Goal: Information Seeking & Learning: Check status

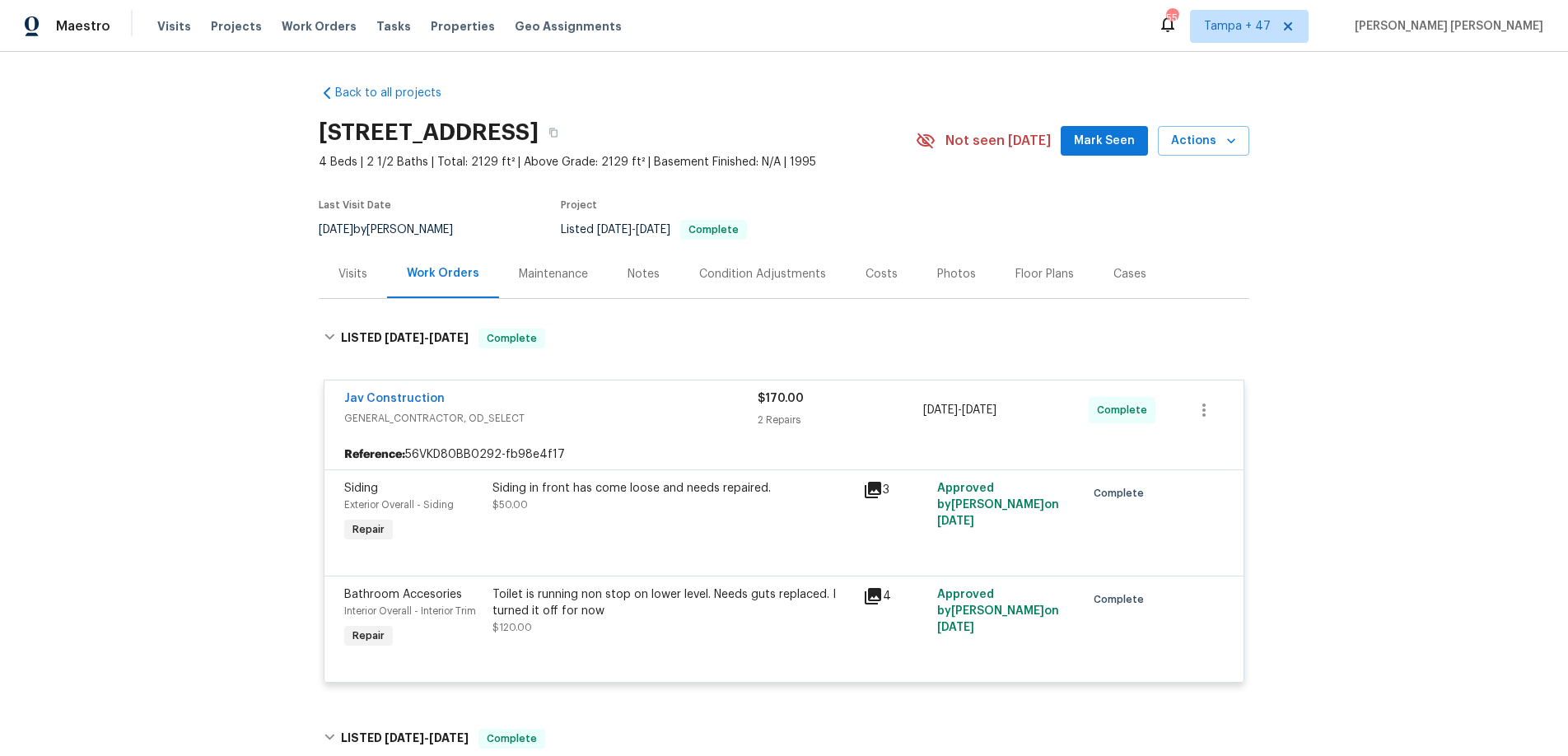
scroll to position [383, 0]
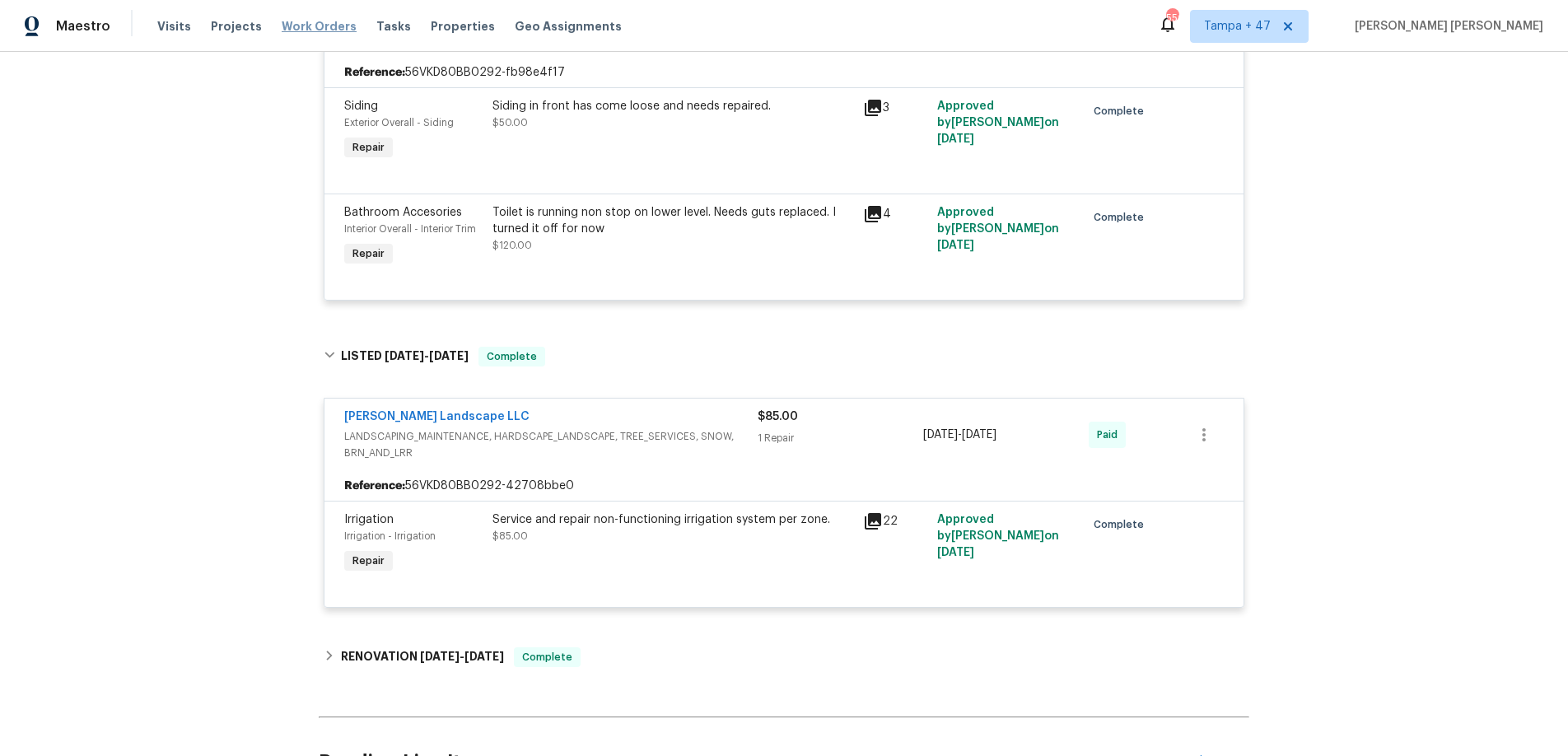
click at [304, 23] on span "Work Orders" at bounding box center [318, 26] width 75 height 16
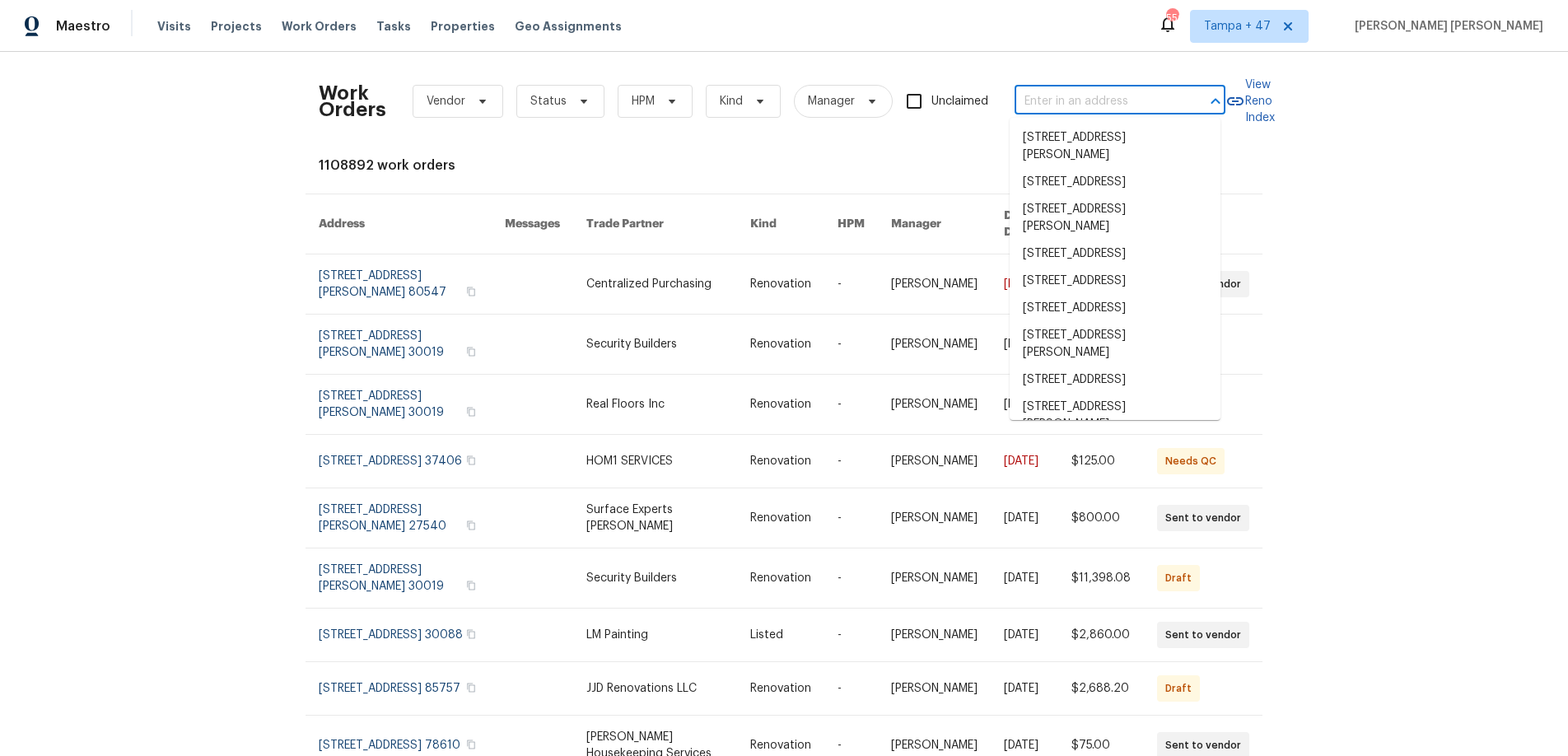
click at [1048, 97] on input "text" at bounding box center [1097, 102] width 165 height 25
paste input "[STREET_ADDRESS][PERSON_NAME]"
type input "[STREET_ADDRESS][PERSON_NAME]"
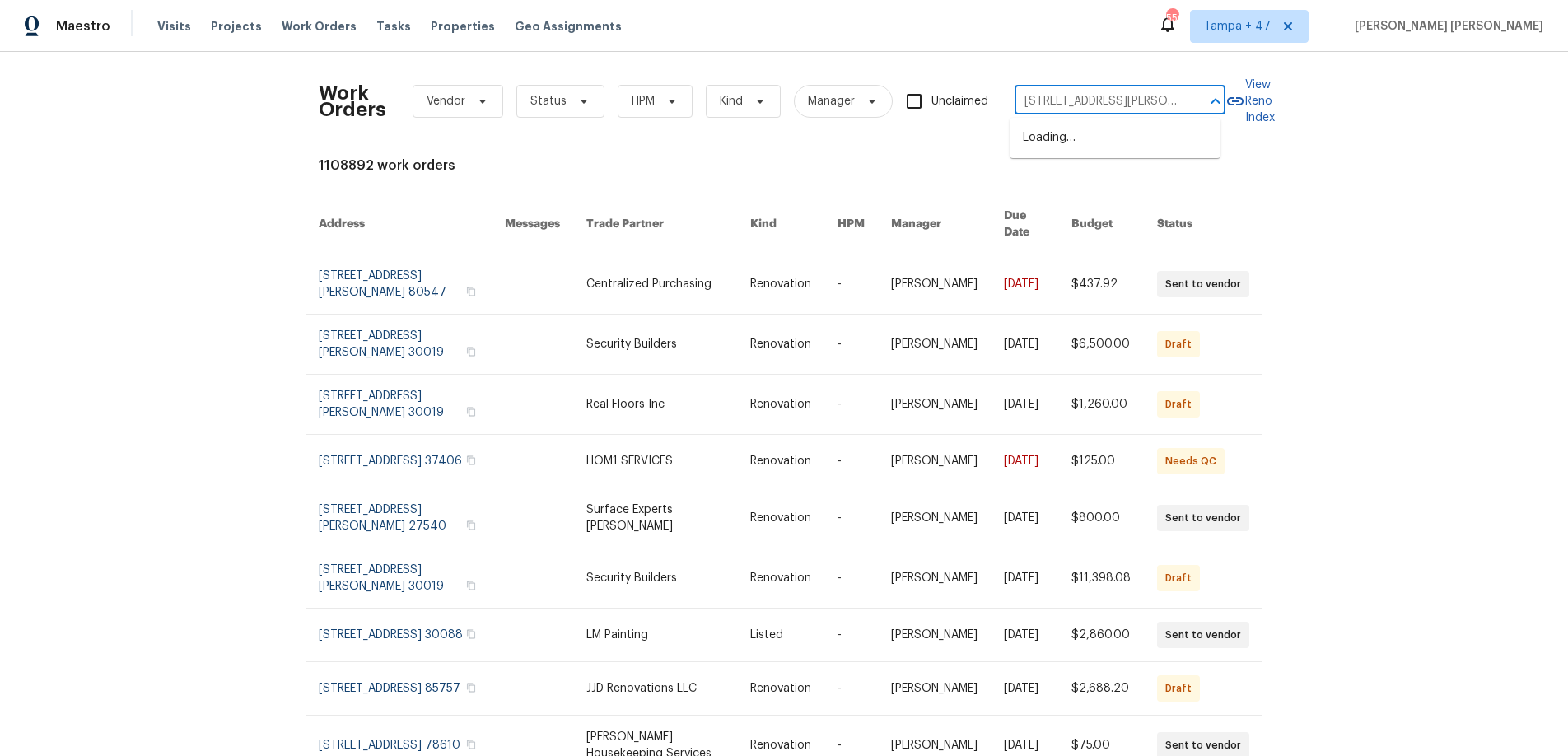
scroll to position [0, 80]
click at [1054, 137] on li "[STREET_ADDRESS][PERSON_NAME]" at bounding box center [1115, 146] width 211 height 44
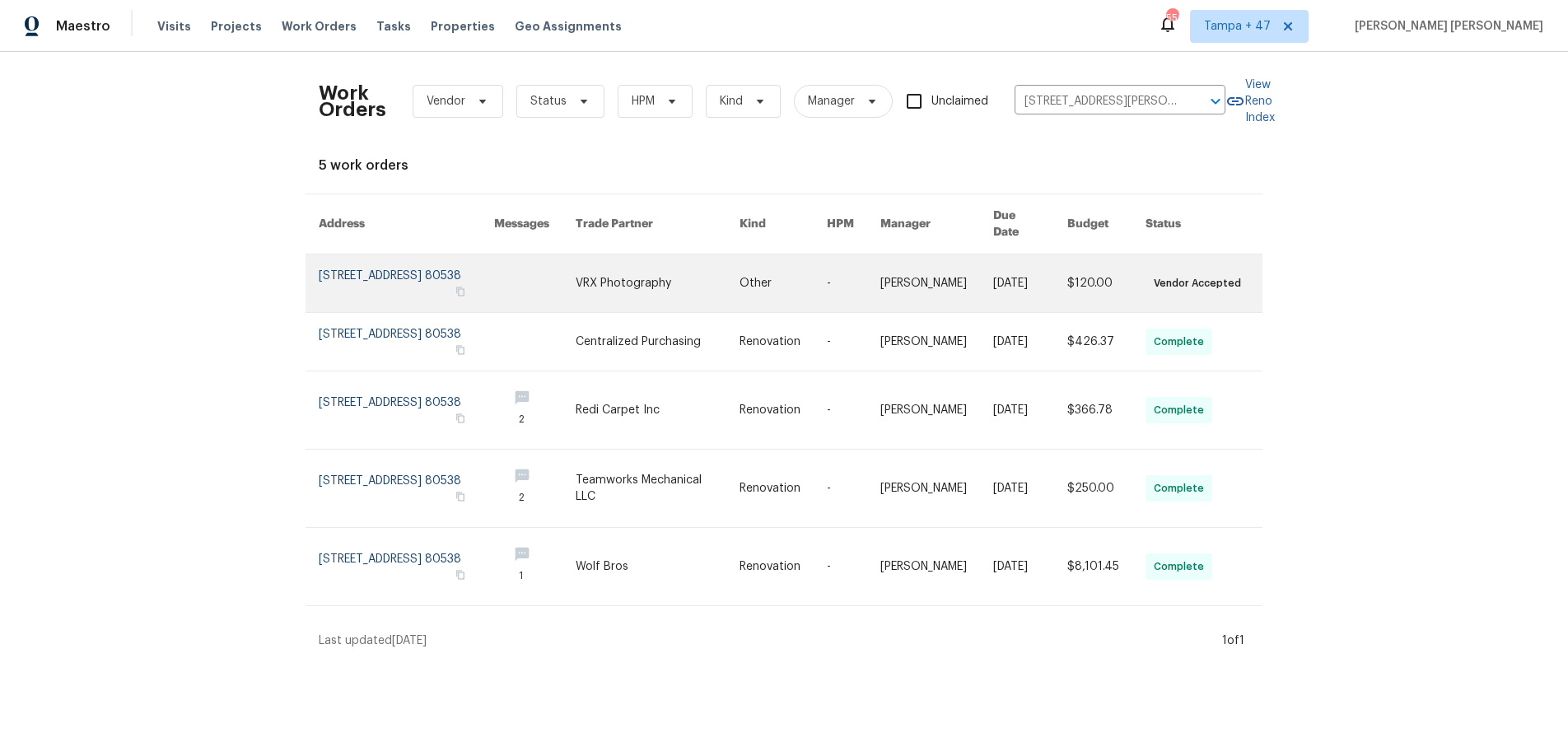
click at [939, 270] on link at bounding box center [936, 283] width 113 height 58
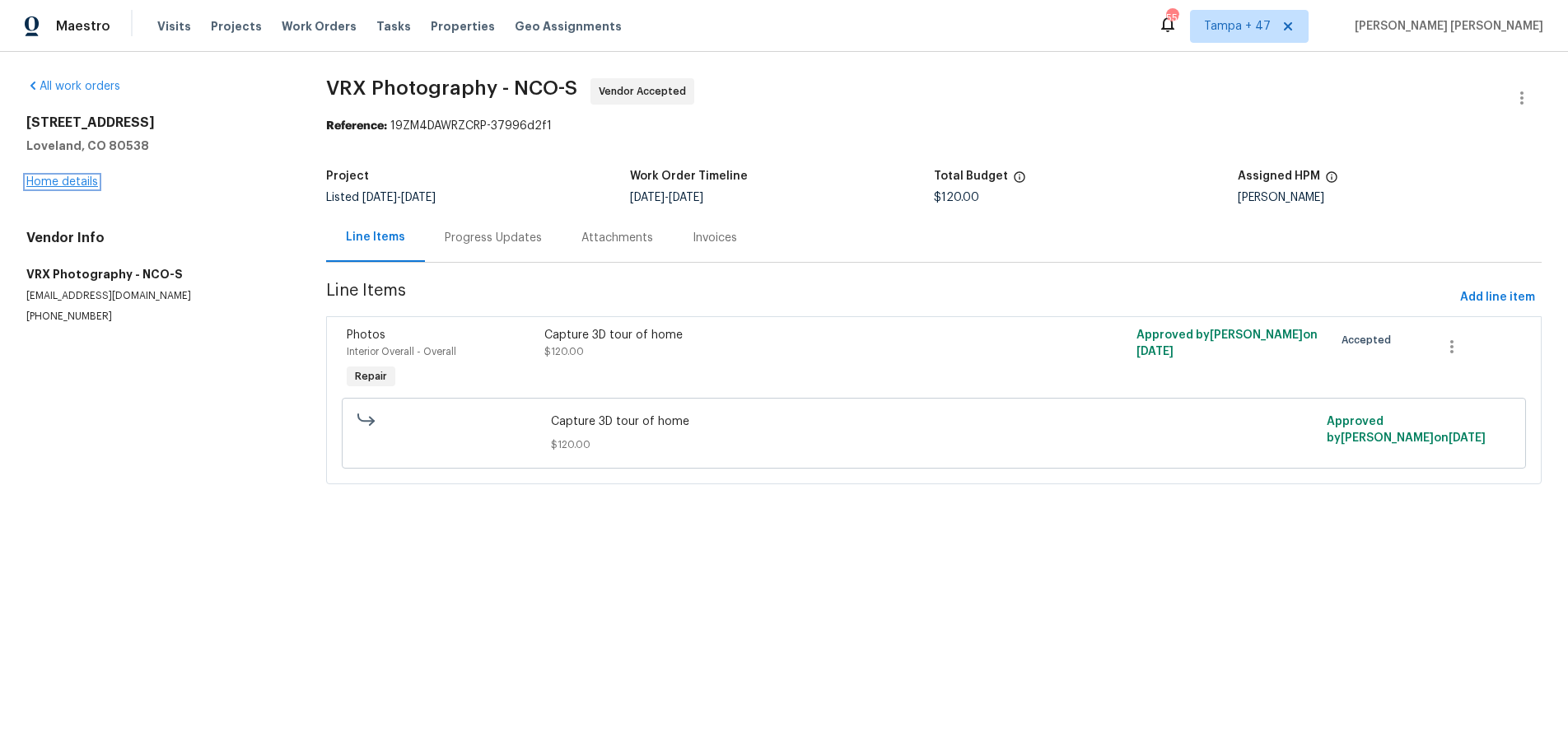
click at [78, 181] on link "Home details" at bounding box center [61, 181] width 71 height 12
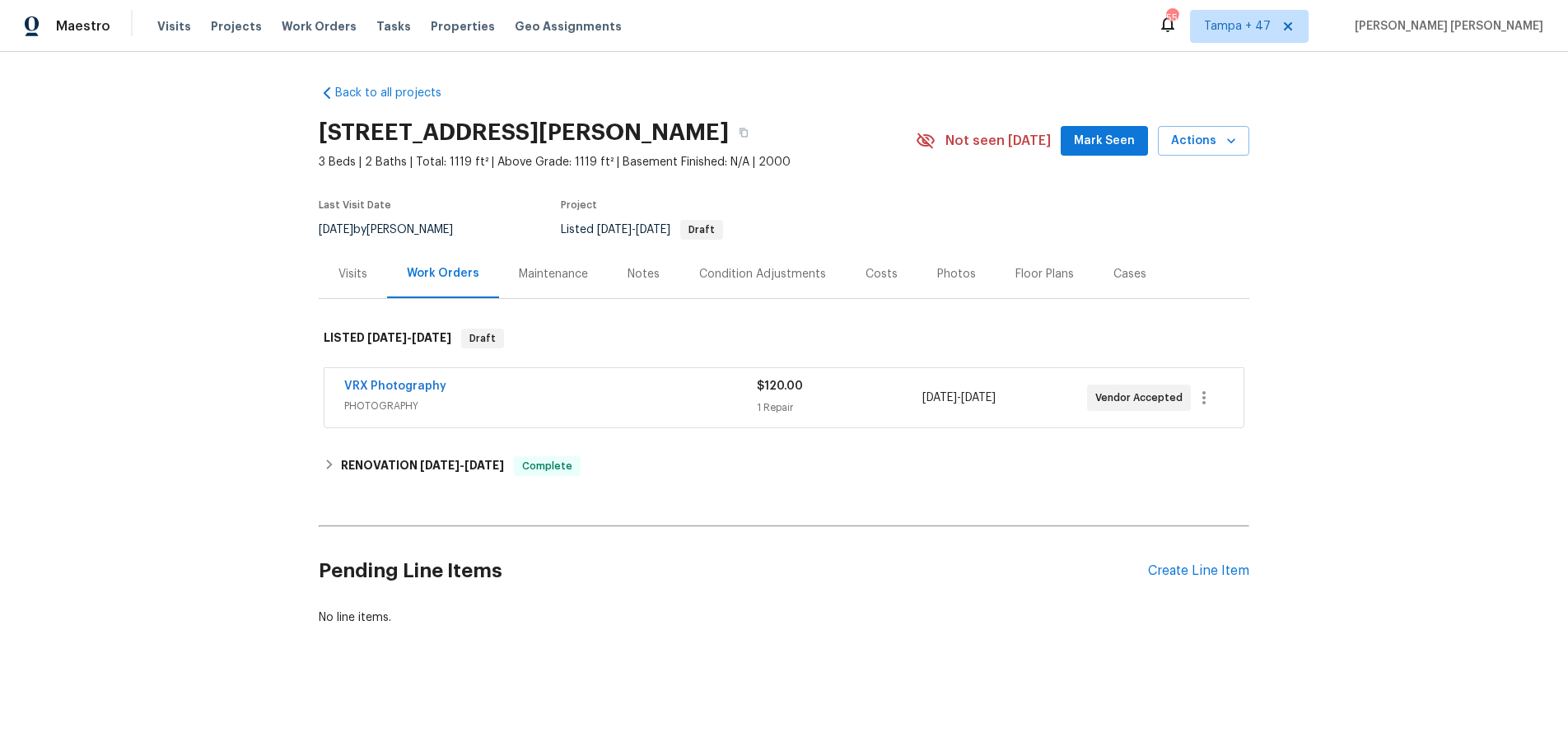
click at [361, 285] on div "Visits" at bounding box center [353, 274] width 69 height 49
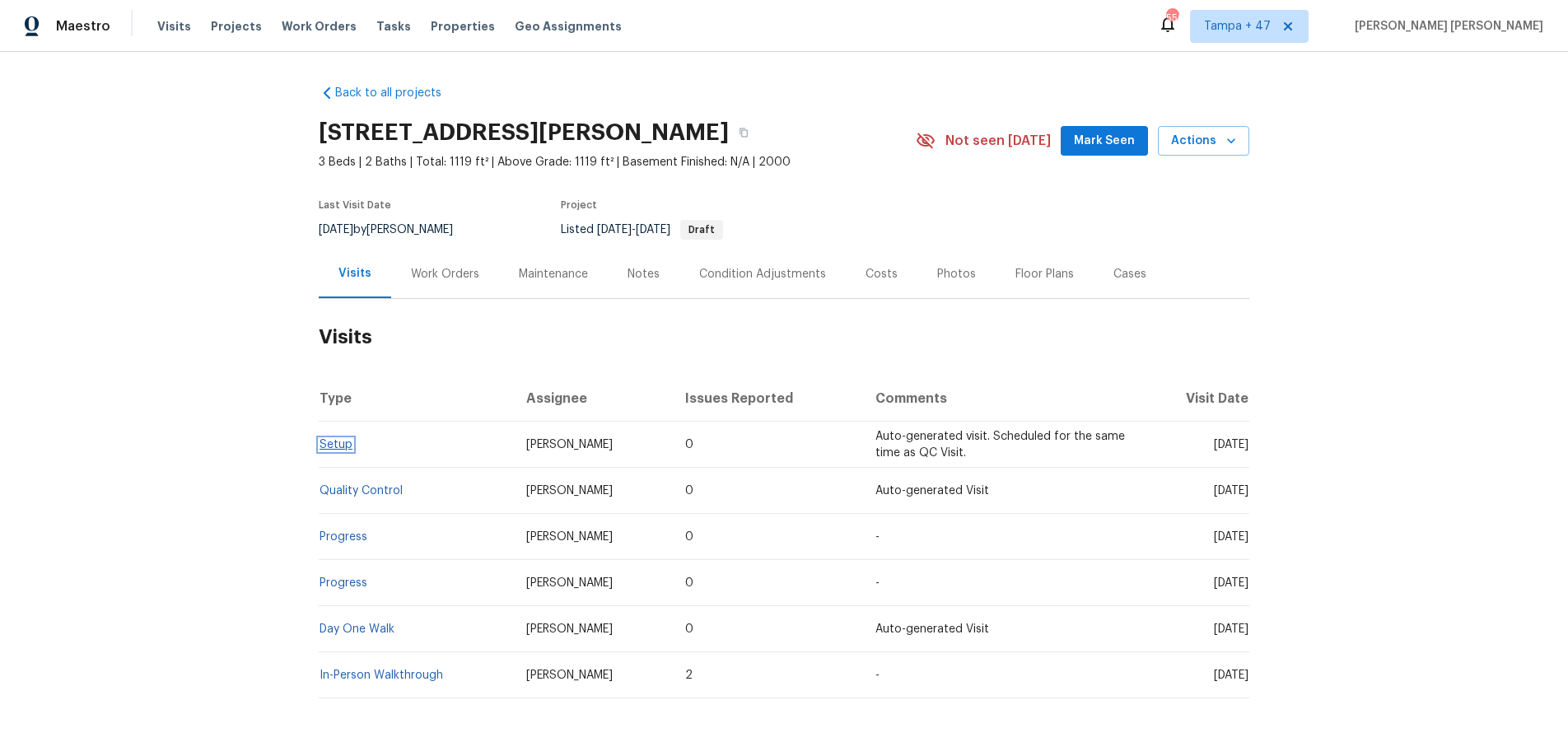
click at [321, 449] on link "Setup" at bounding box center [336, 445] width 33 height 12
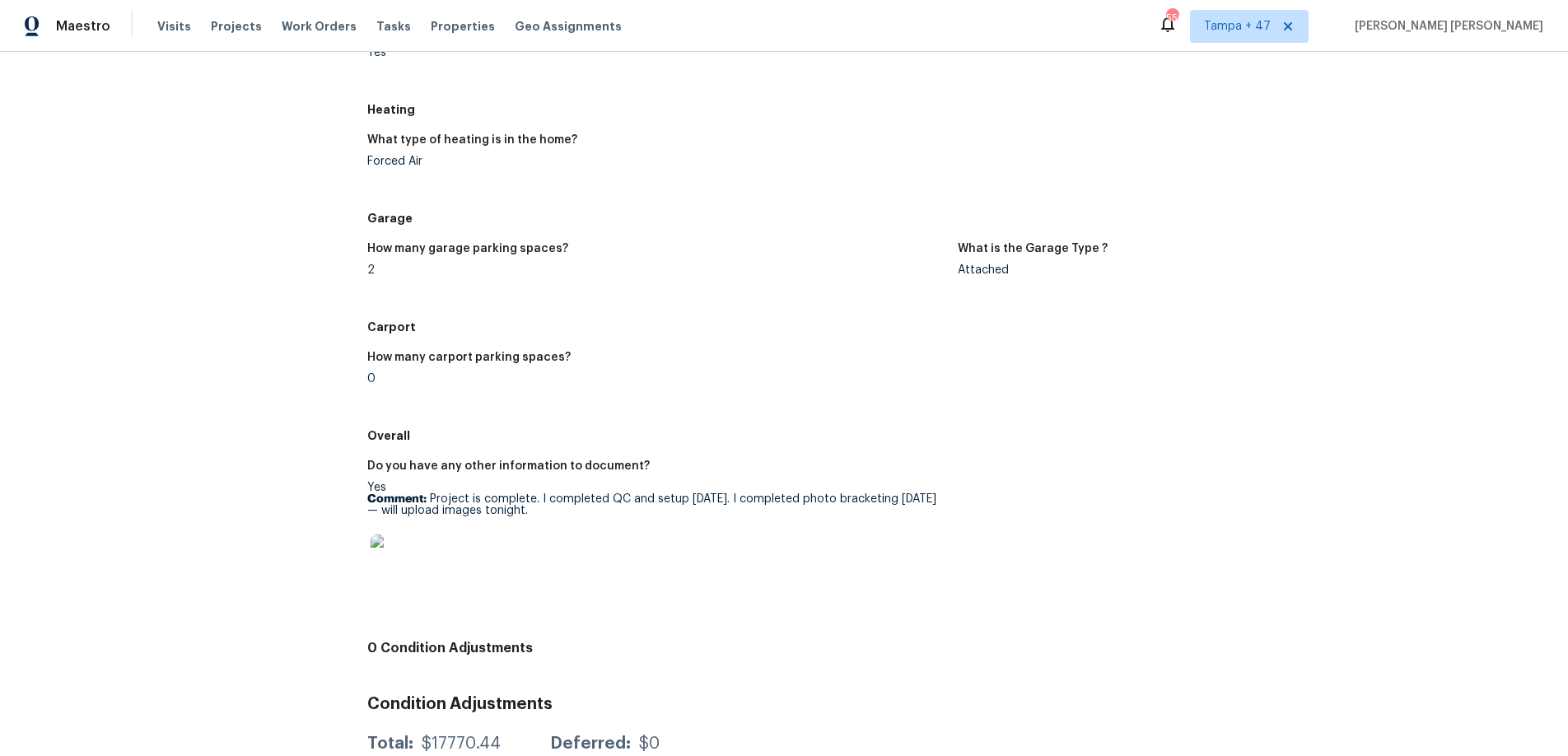
scroll to position [1552, 0]
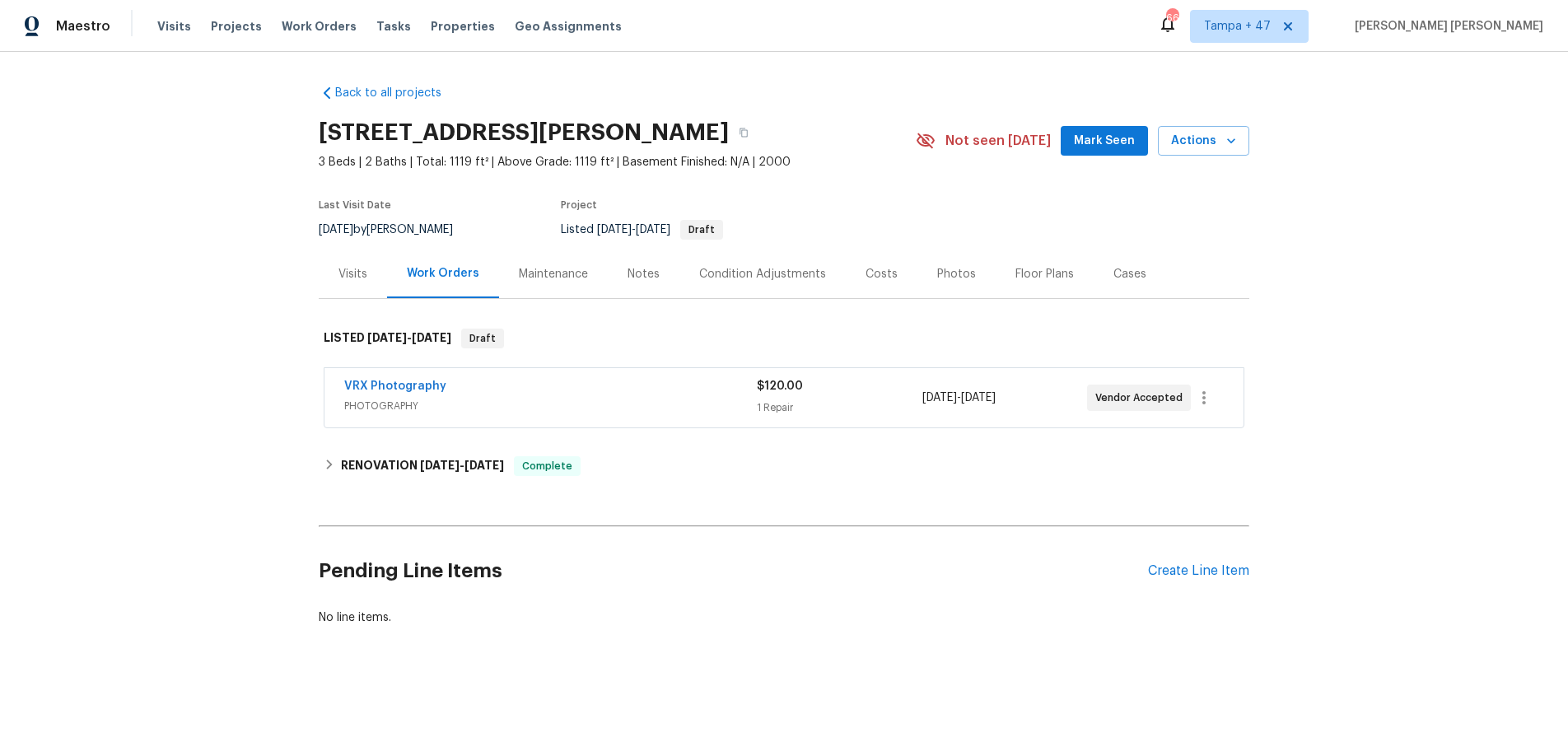
click at [599, 492] on div "Back to all projects [STREET_ADDRESS] 3 Beds | 2 Baths | Total: 1119 ft² | Abov…" at bounding box center [783, 355] width 930 height 567
click at [609, 470] on div "RENOVATION [DATE] - [DATE] Complete" at bounding box center [784, 466] width 920 height 20
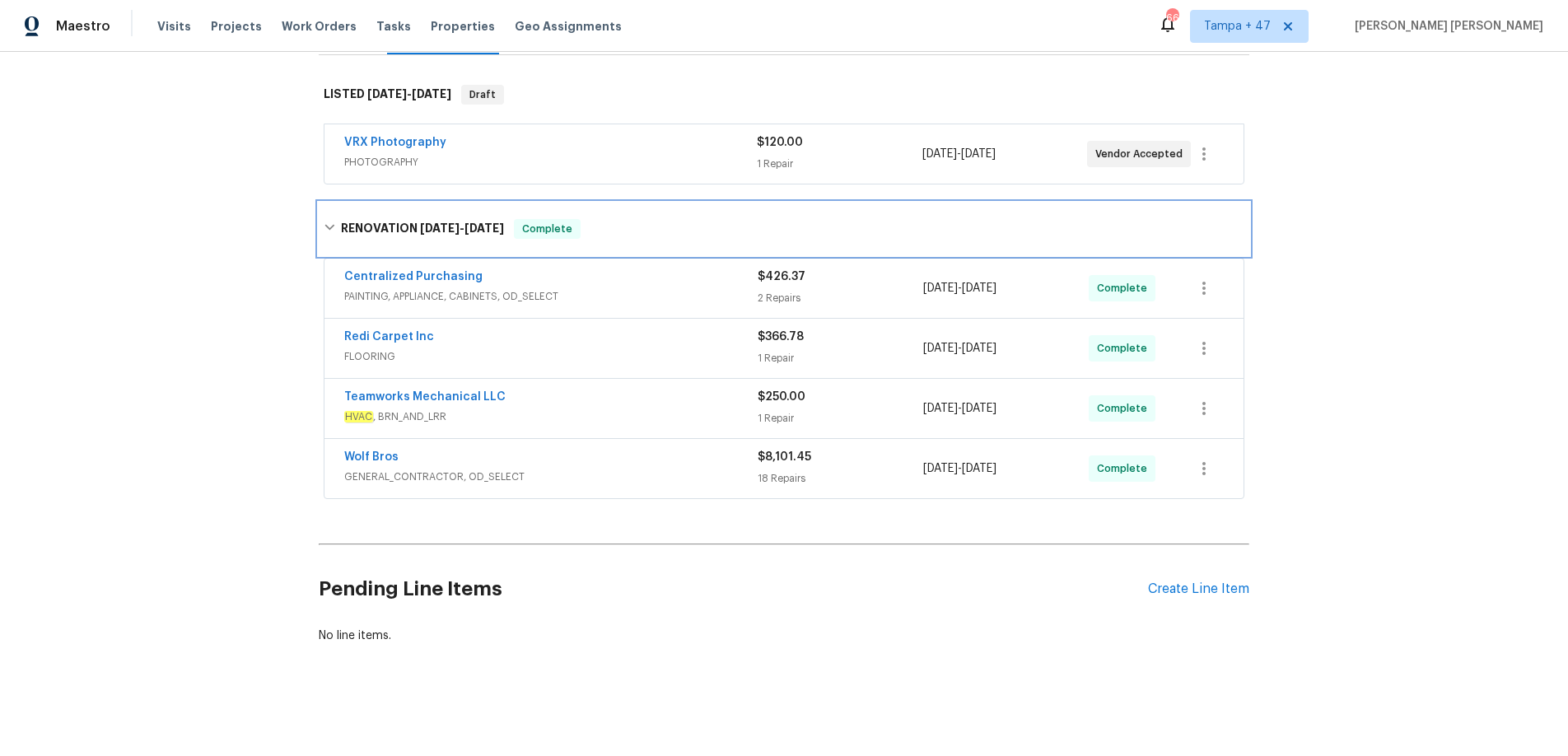
scroll to position [256, 0]
